Goal: Register for event/course

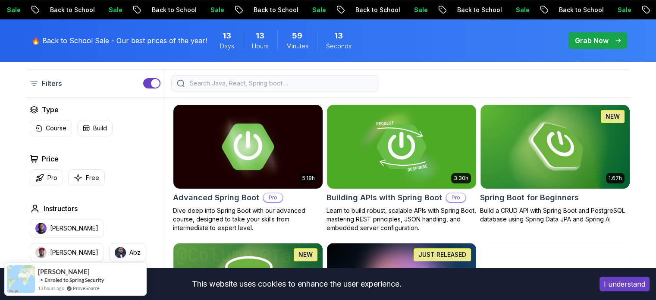
scroll to position [216, 0]
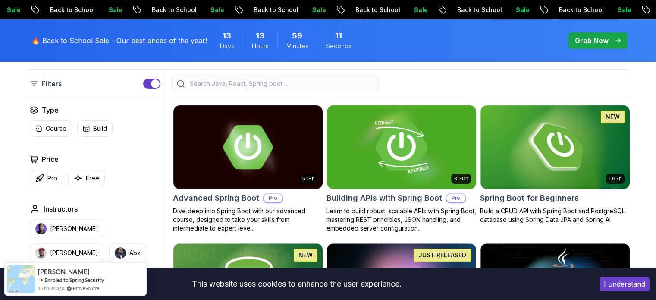
click at [387, 144] on img at bounding box center [401, 147] width 157 height 88
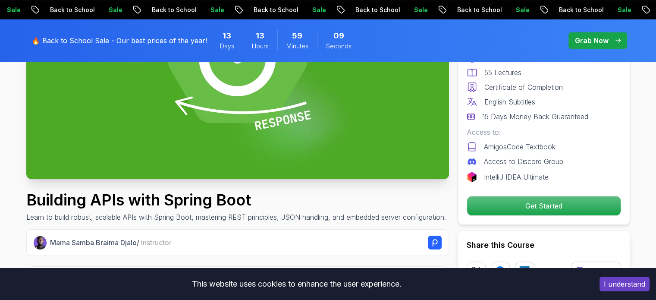
scroll to position [173, 0]
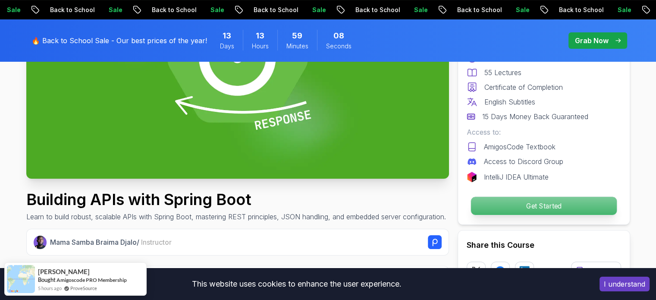
click at [513, 206] on p "Get Started" at bounding box center [544, 206] width 146 height 18
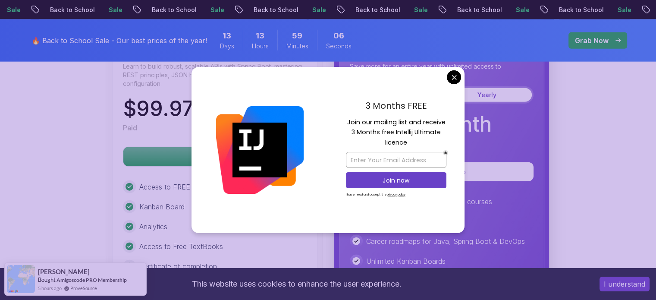
scroll to position [2210, 0]
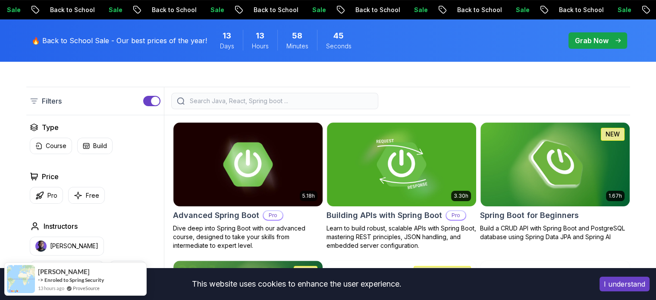
scroll to position [216, 0]
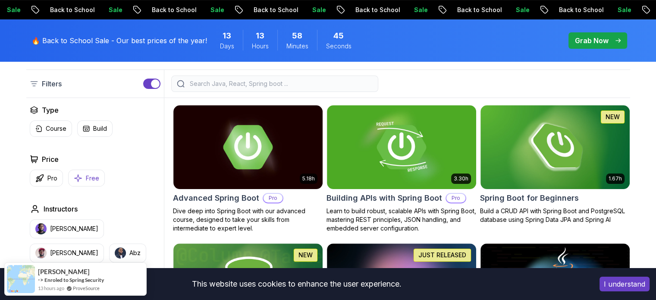
click at [78, 181] on icon "button" at bounding box center [78, 177] width 9 height 9
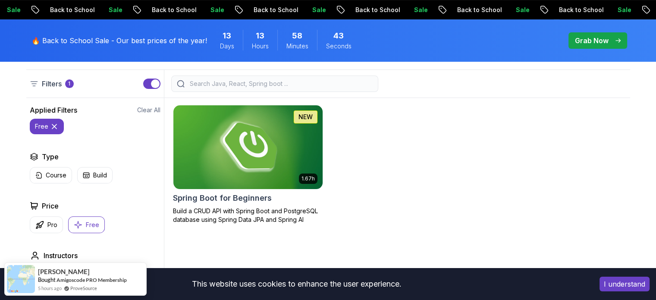
click at [292, 159] on img at bounding box center [248, 147] width 157 height 88
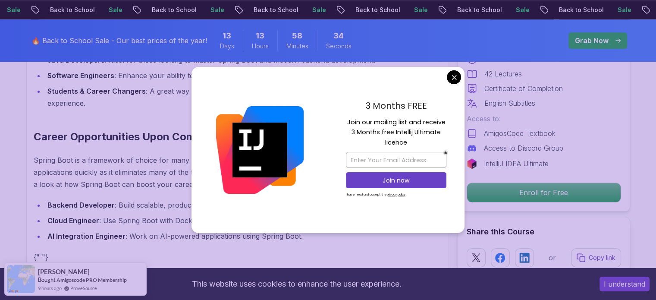
scroll to position [863, 0]
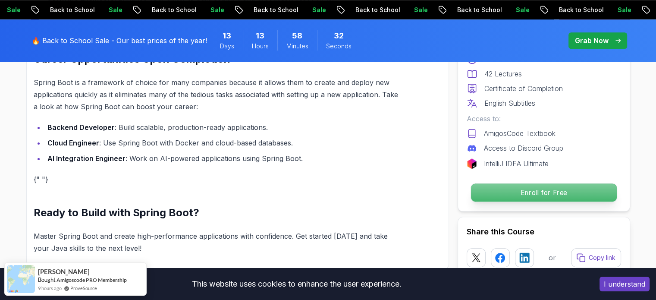
click at [523, 192] on p "Enroll for Free" at bounding box center [544, 192] width 146 height 18
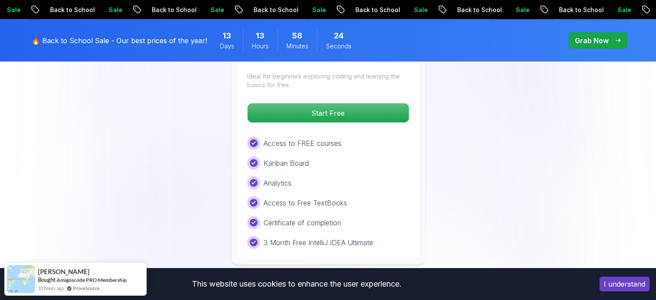
scroll to position [1926, 0]
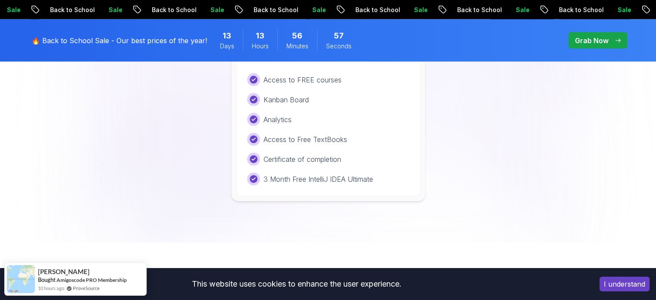
click at [217, 94] on div "Free Plan Ideal for beginners exploring coding and learning the basics for free…" at bounding box center [328, 84] width 604 height 234
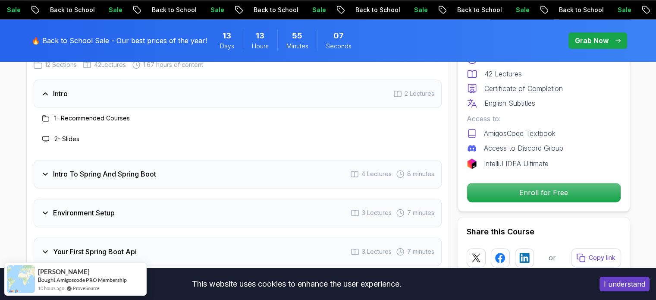
scroll to position [1149, 0]
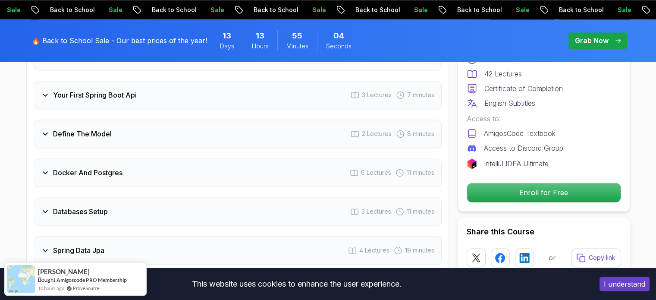
click at [53, 167] on h3 "Docker And Postgres" at bounding box center [87, 172] width 69 height 10
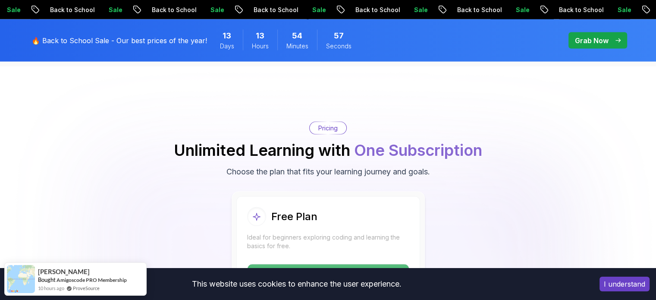
scroll to position [1841, 0]
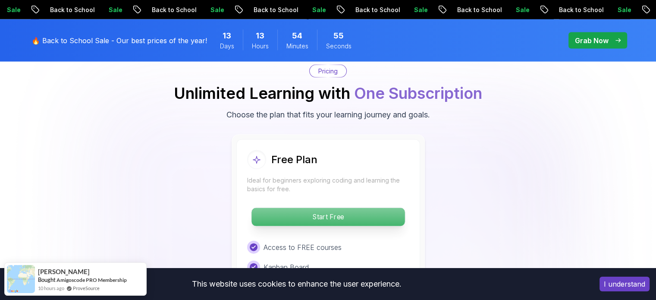
click at [306, 208] on p "Start Free" at bounding box center [328, 217] width 153 height 18
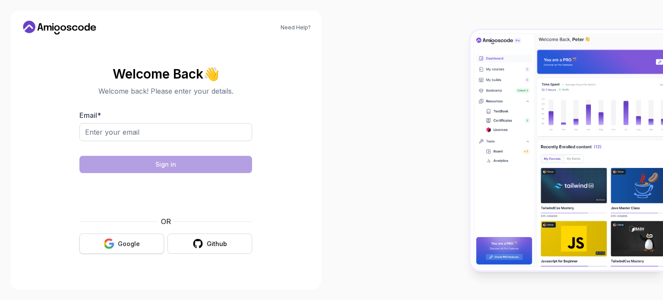
click at [135, 244] on div "Google" at bounding box center [129, 243] width 22 height 9
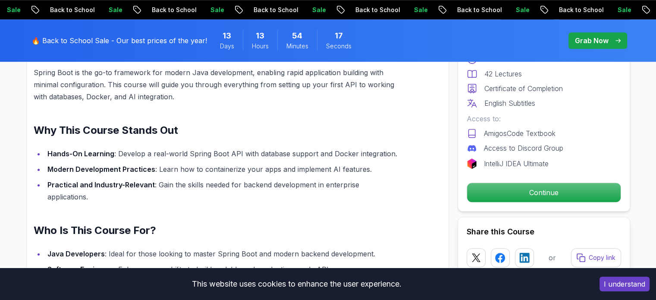
scroll to position [604, 0]
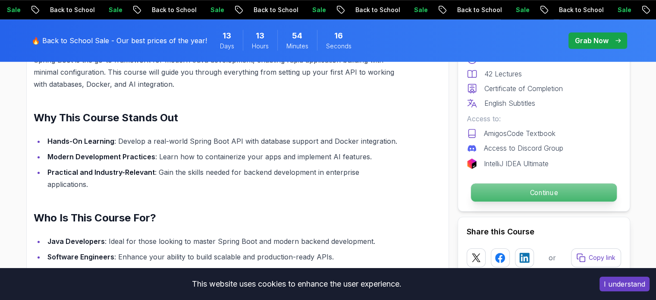
click at [504, 193] on p "Continue" at bounding box center [544, 192] width 146 height 18
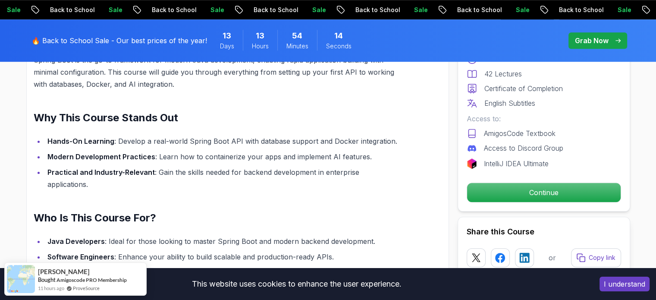
scroll to position [775, 0]
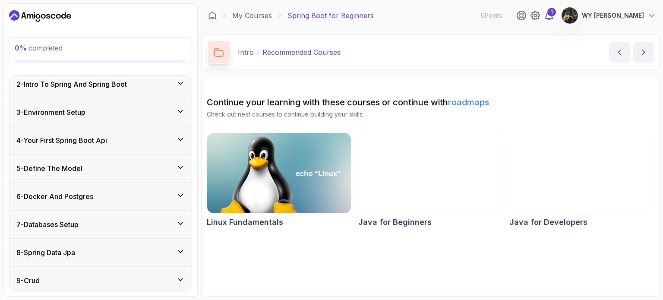
scroll to position [129, 0]
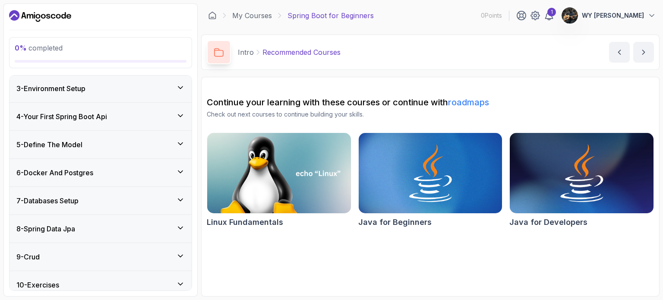
click at [99, 173] on div "6 - Docker And Postgres" at bounding box center [100, 172] width 168 height 10
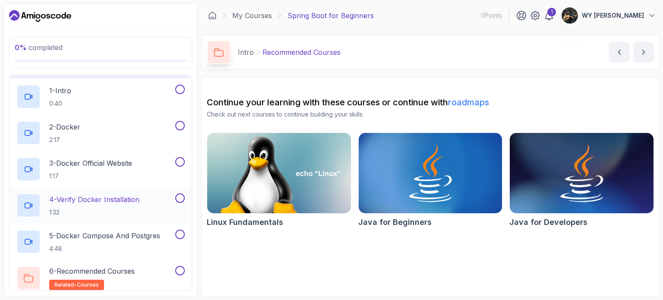
scroll to position [186, 0]
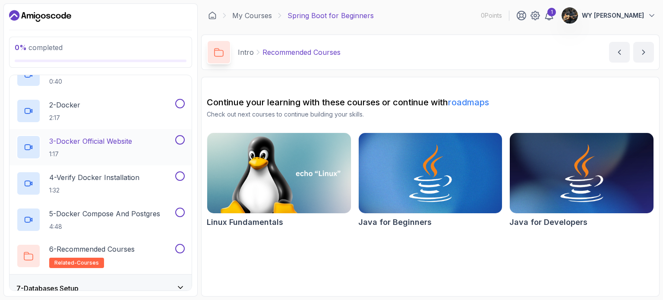
click at [129, 145] on p "3 - Docker Official Website" at bounding box center [90, 141] width 83 height 10
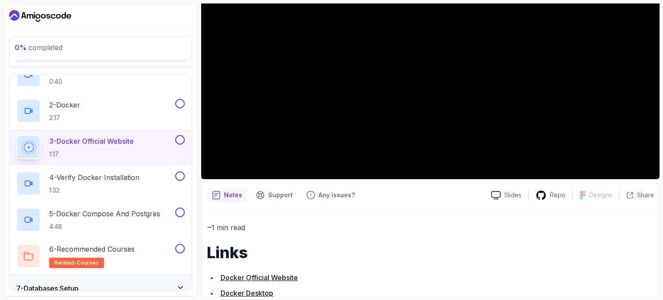
scroll to position [154, 0]
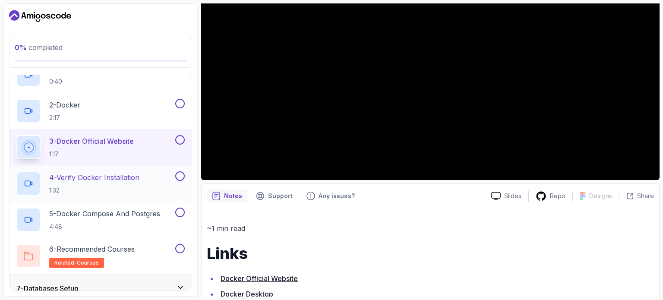
click at [72, 195] on div "4 - Verify Docker Installation 1:32" at bounding box center [100, 183] width 182 height 36
click at [97, 218] on h2 "5 - Docker Compose And Postgres 4:48" at bounding box center [104, 219] width 111 height 22
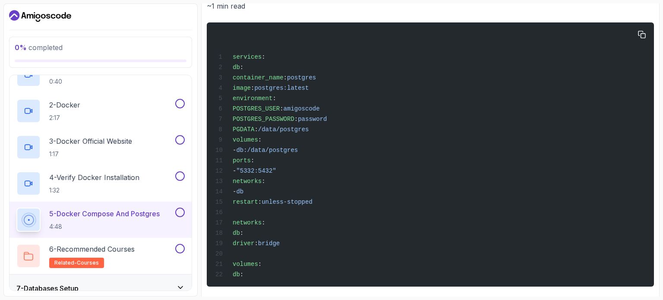
scroll to position [384, 0]
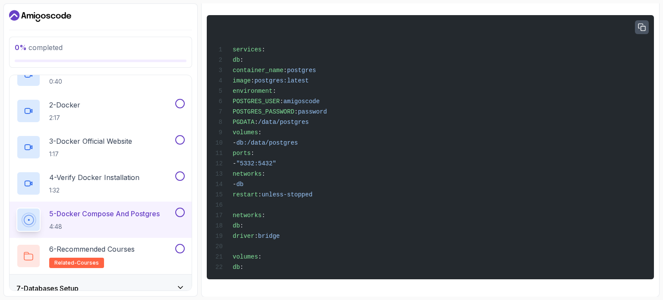
click at [640, 25] on icon "button" at bounding box center [642, 28] width 8 height 8
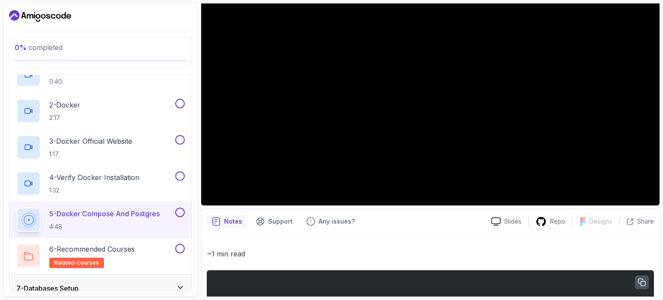
scroll to position [129, 0]
